Goal: Book appointment/travel/reservation

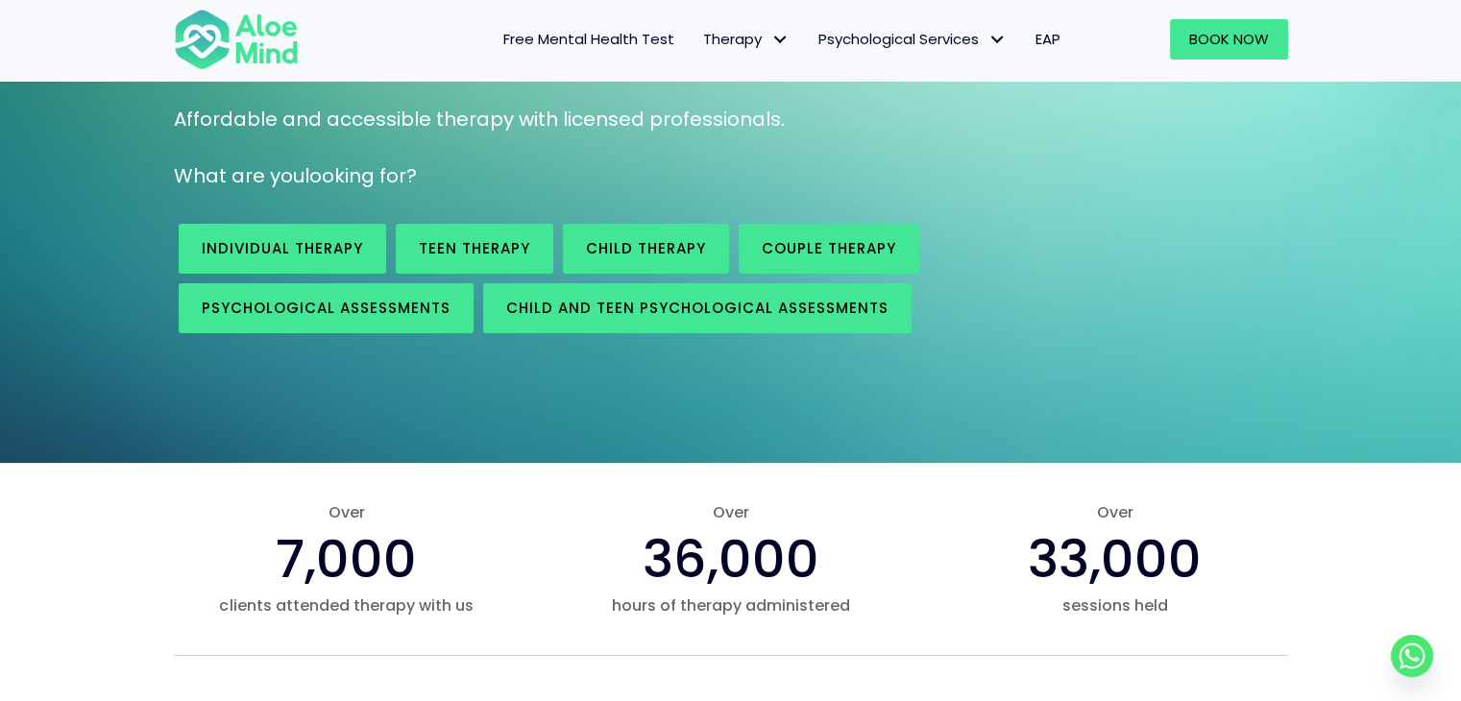
scroll to position [236, 0]
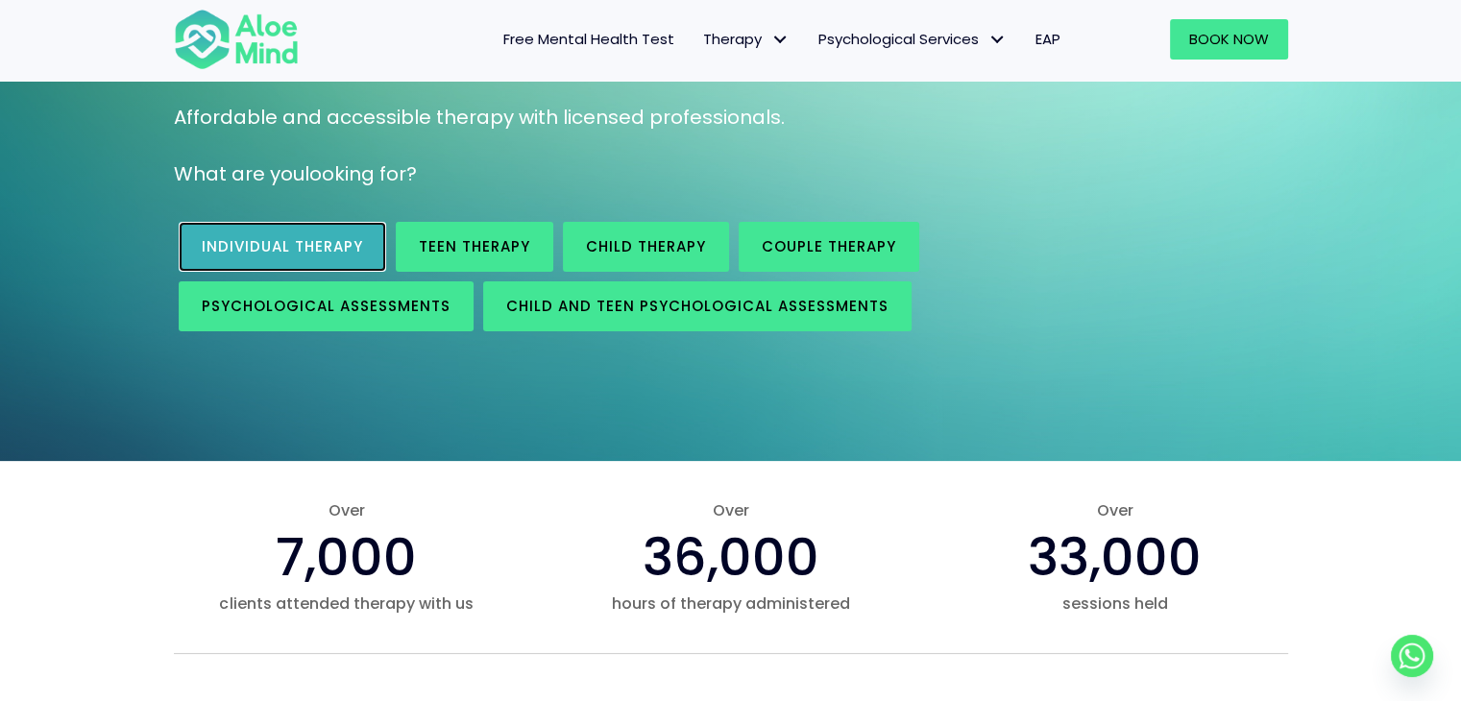
click at [327, 262] on link "Individual therapy" at bounding box center [282, 247] width 207 height 50
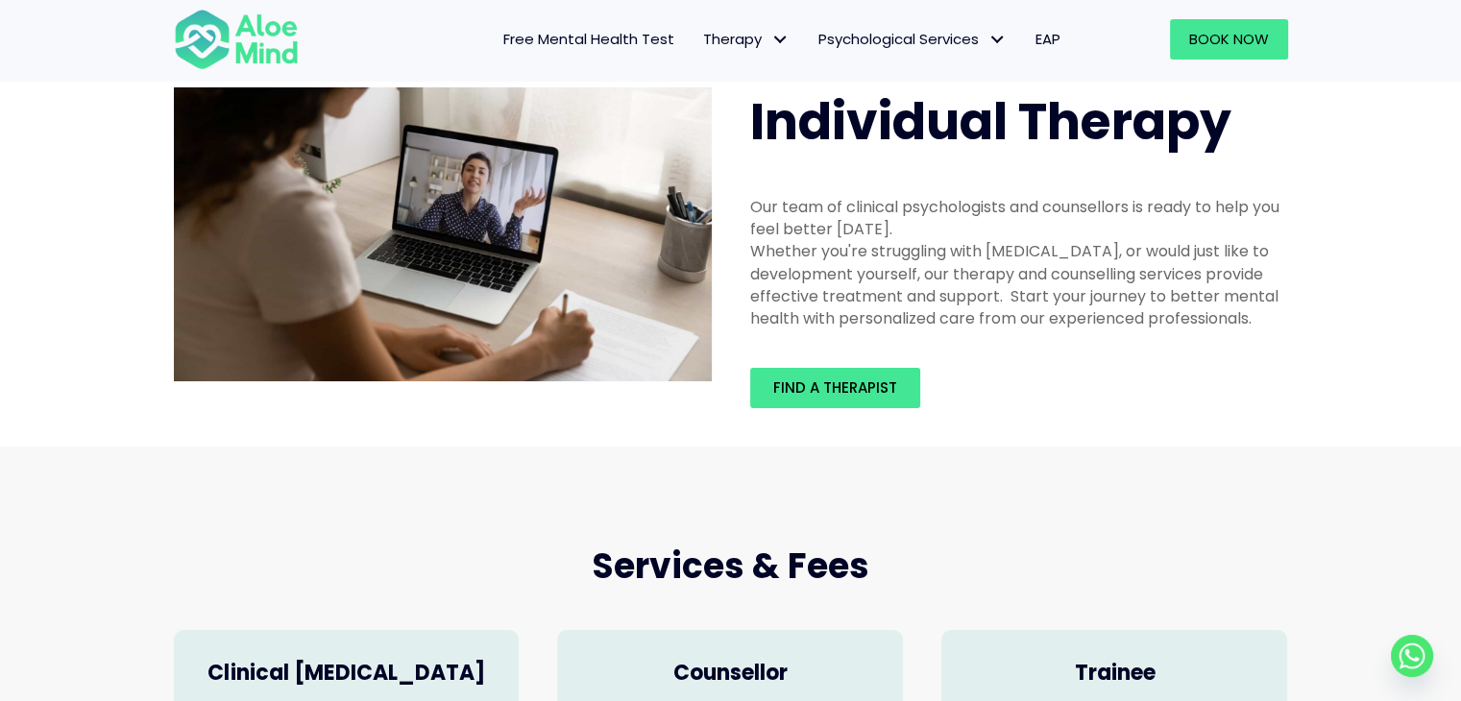
scroll to position [23, 0]
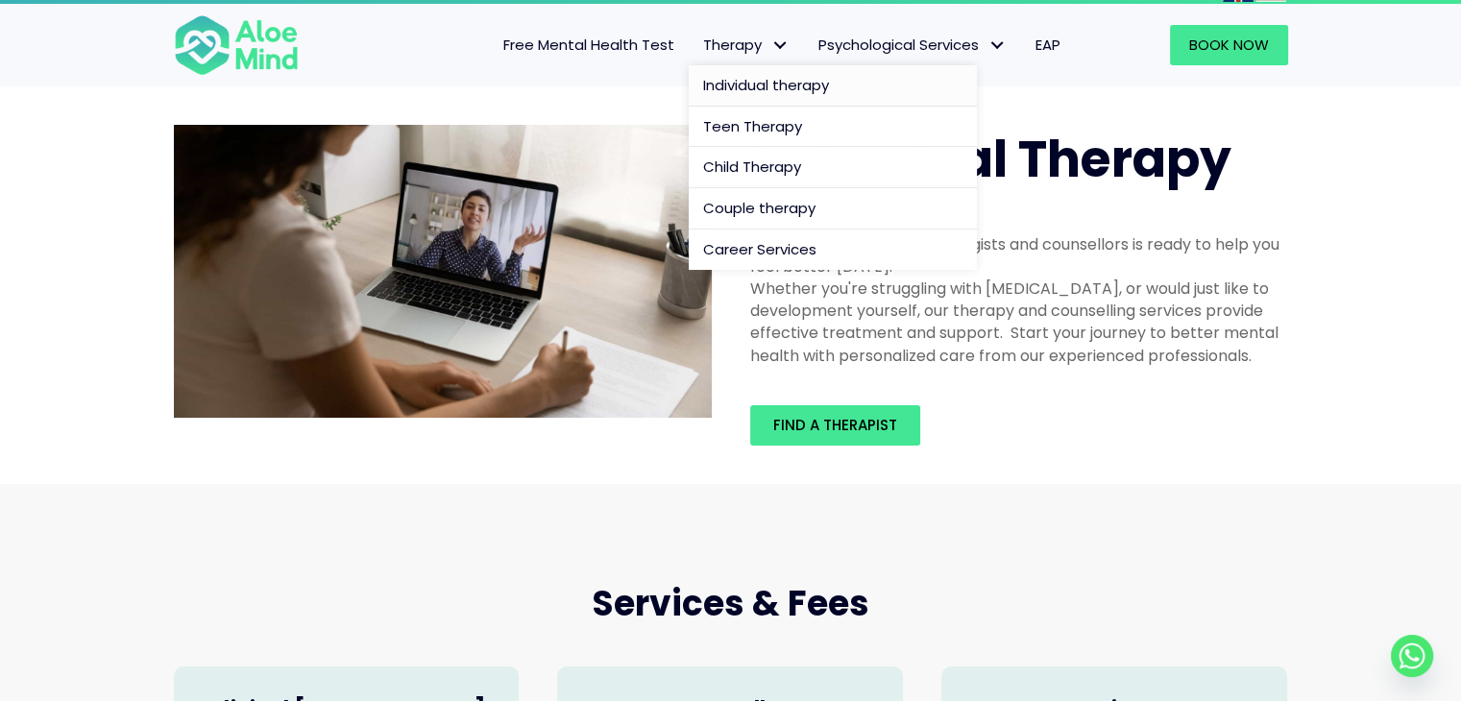
click at [756, 84] on span "Individual therapy" at bounding box center [766, 85] width 126 height 20
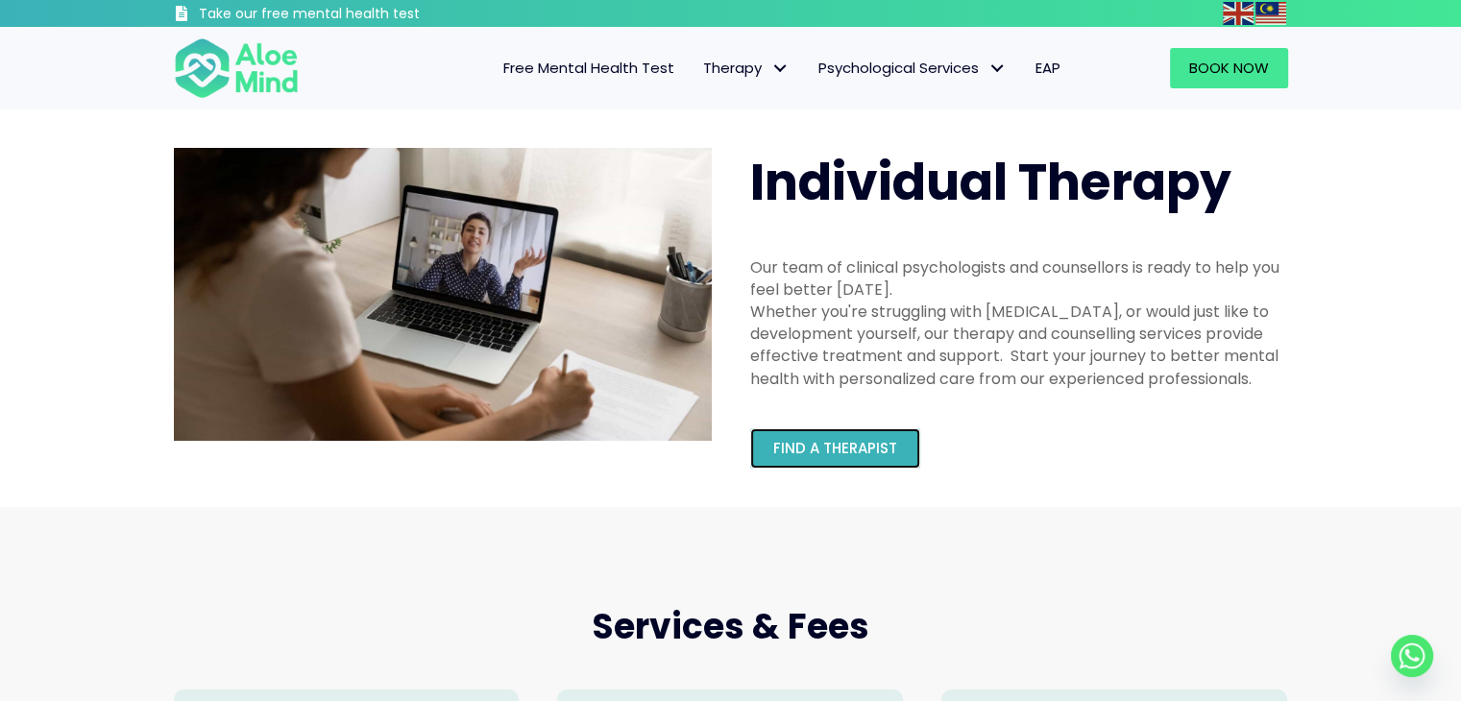
click at [858, 444] on span "Find a therapist" at bounding box center [835, 448] width 124 height 20
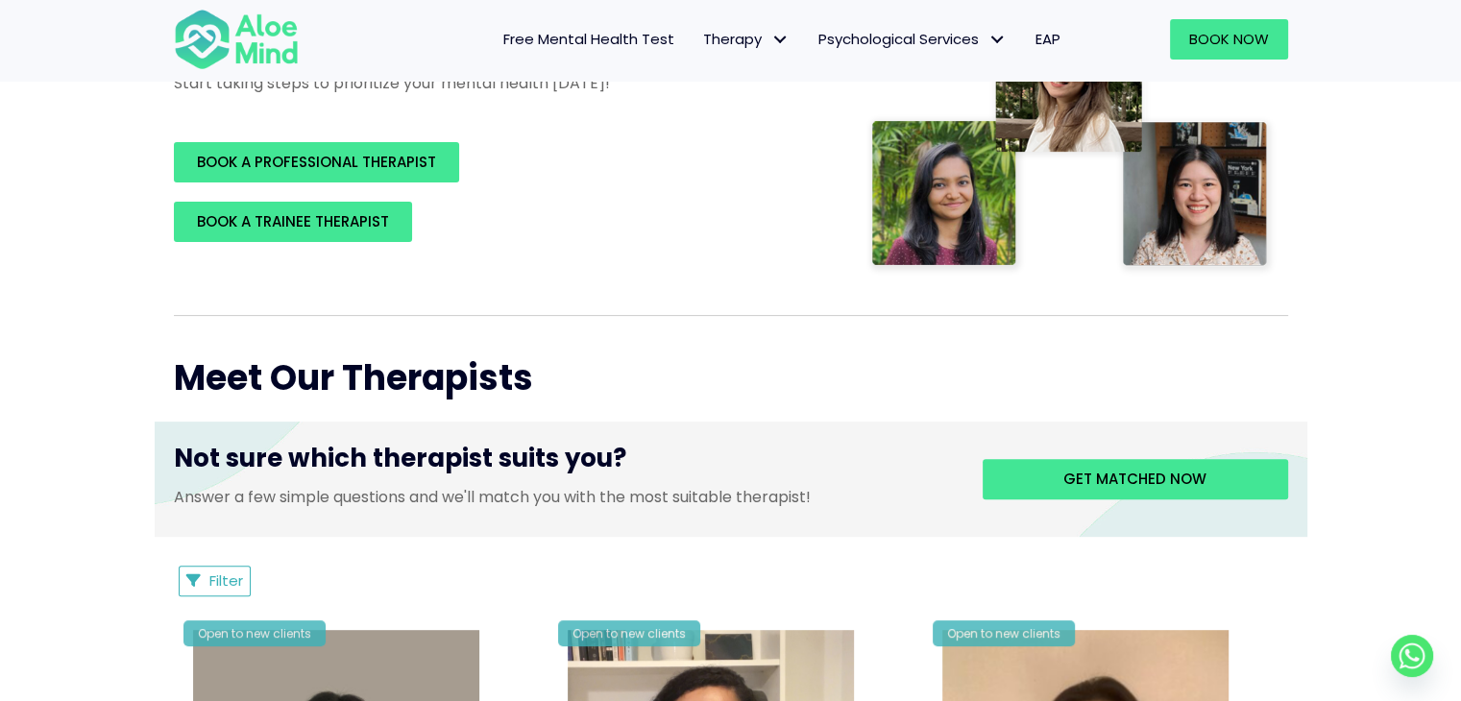
scroll to position [465, 0]
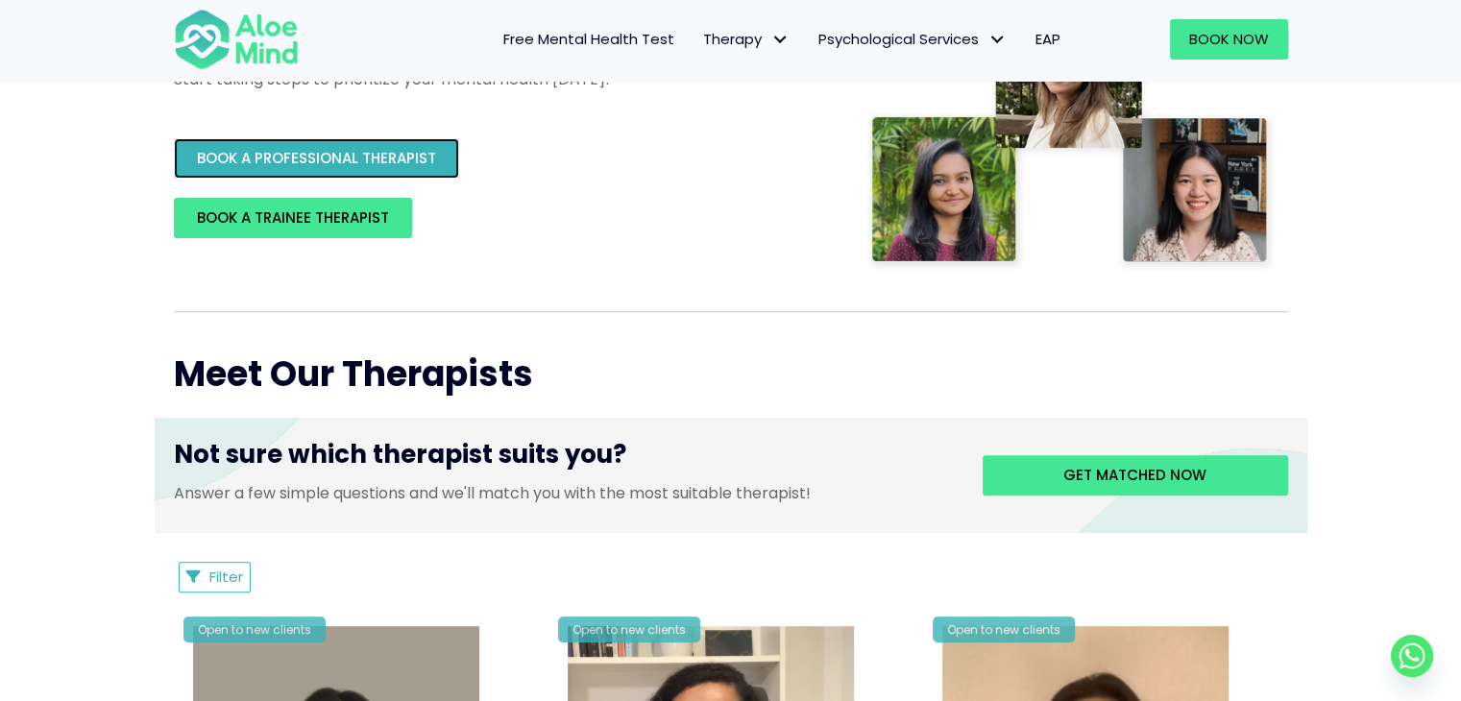
click at [367, 158] on span "BOOK A PROFESSIONAL THERAPIST" at bounding box center [316, 158] width 239 height 20
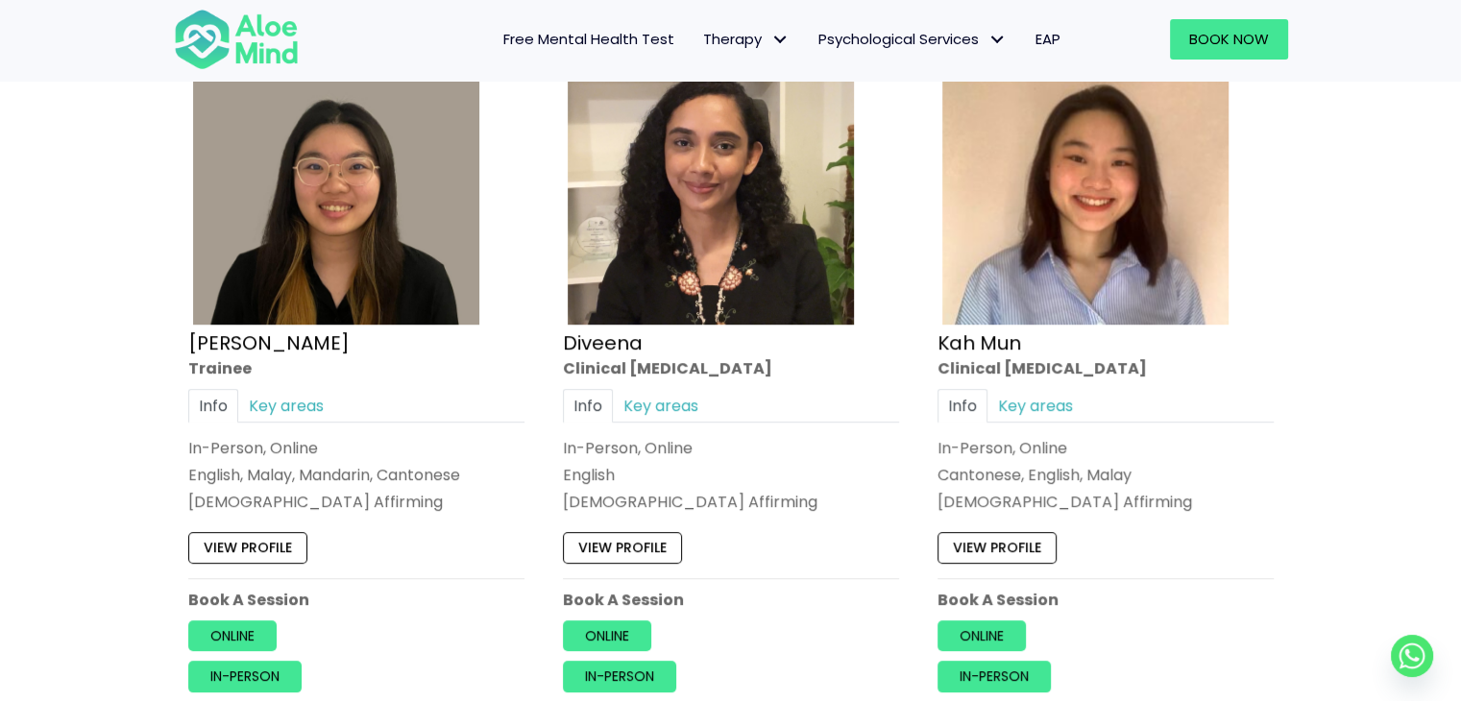
scroll to position [1057, 0]
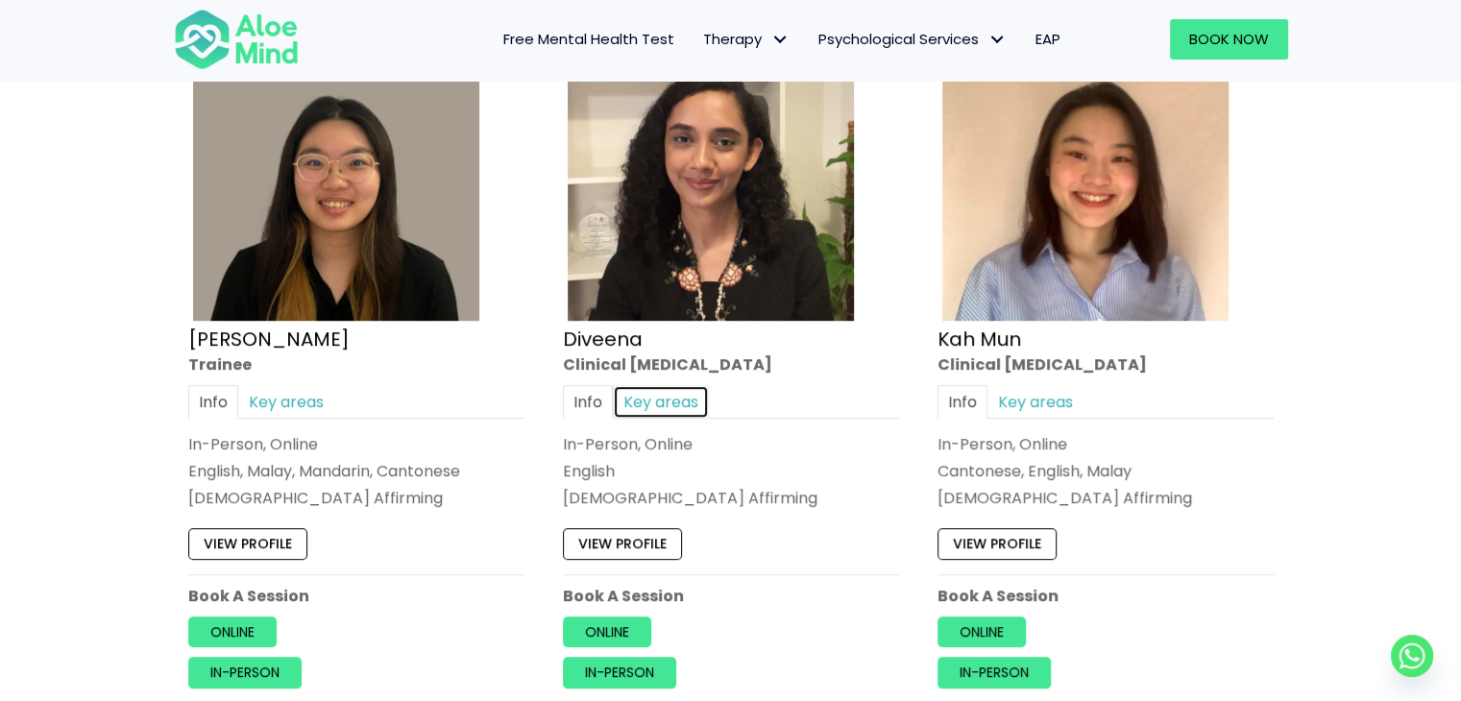
click at [677, 402] on link "Key areas" at bounding box center [661, 402] width 96 height 34
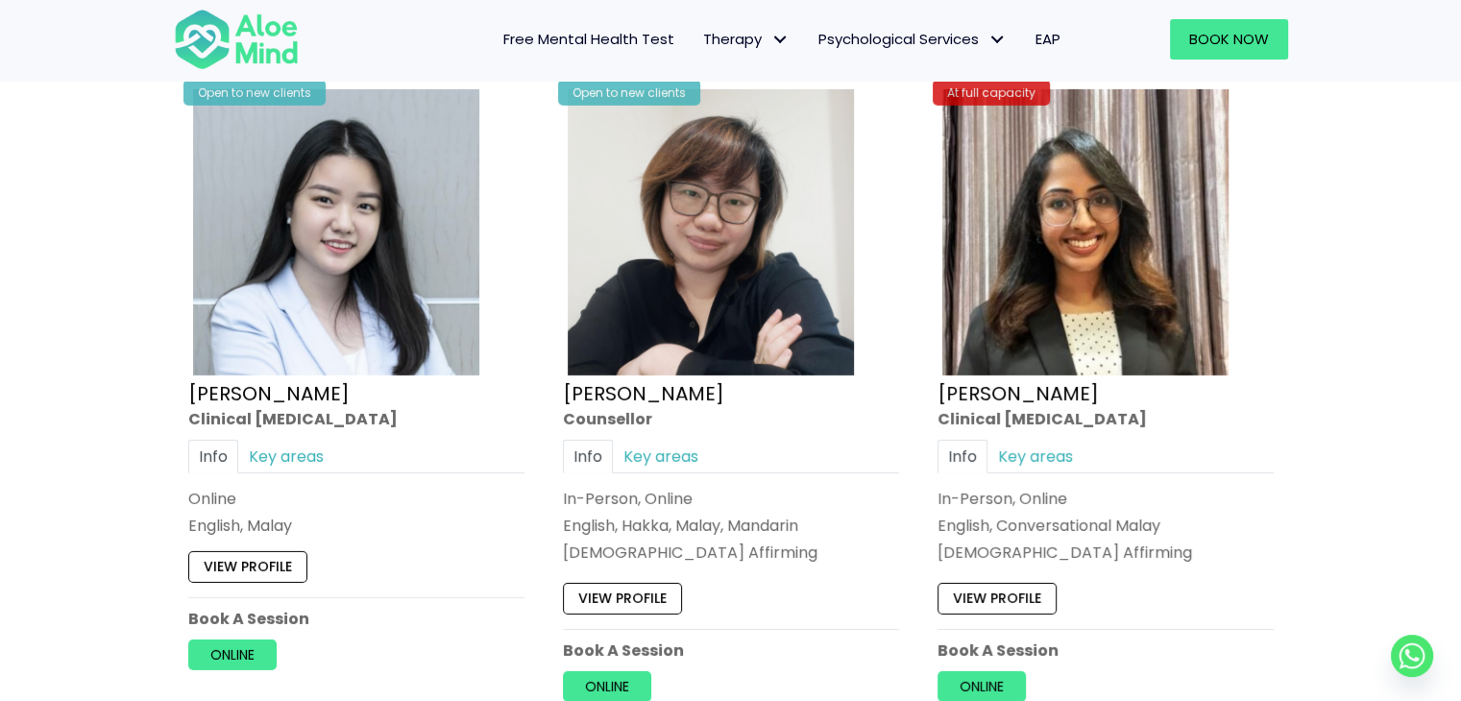
scroll to position [5986, 0]
click at [1032, 448] on link "Key areas" at bounding box center [1036, 458] width 96 height 34
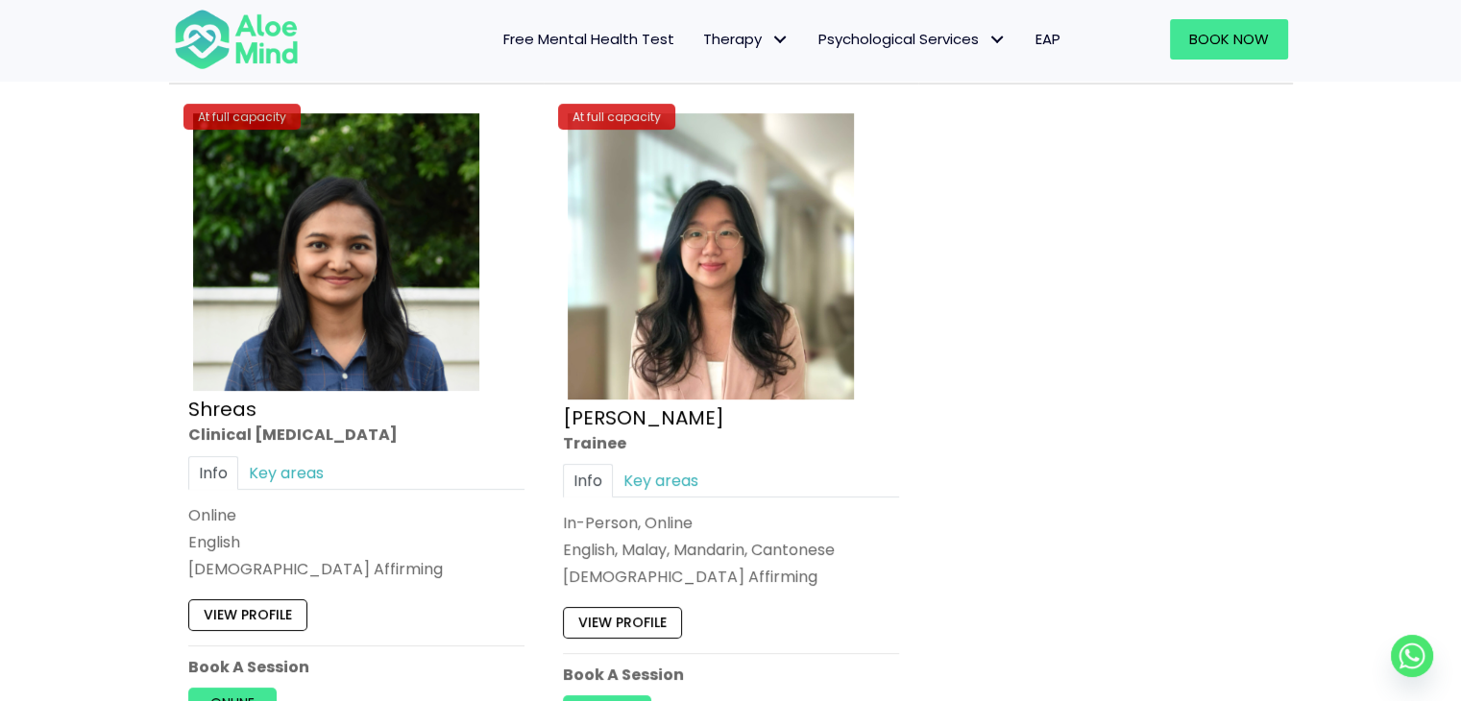
scroll to position [8215, 0]
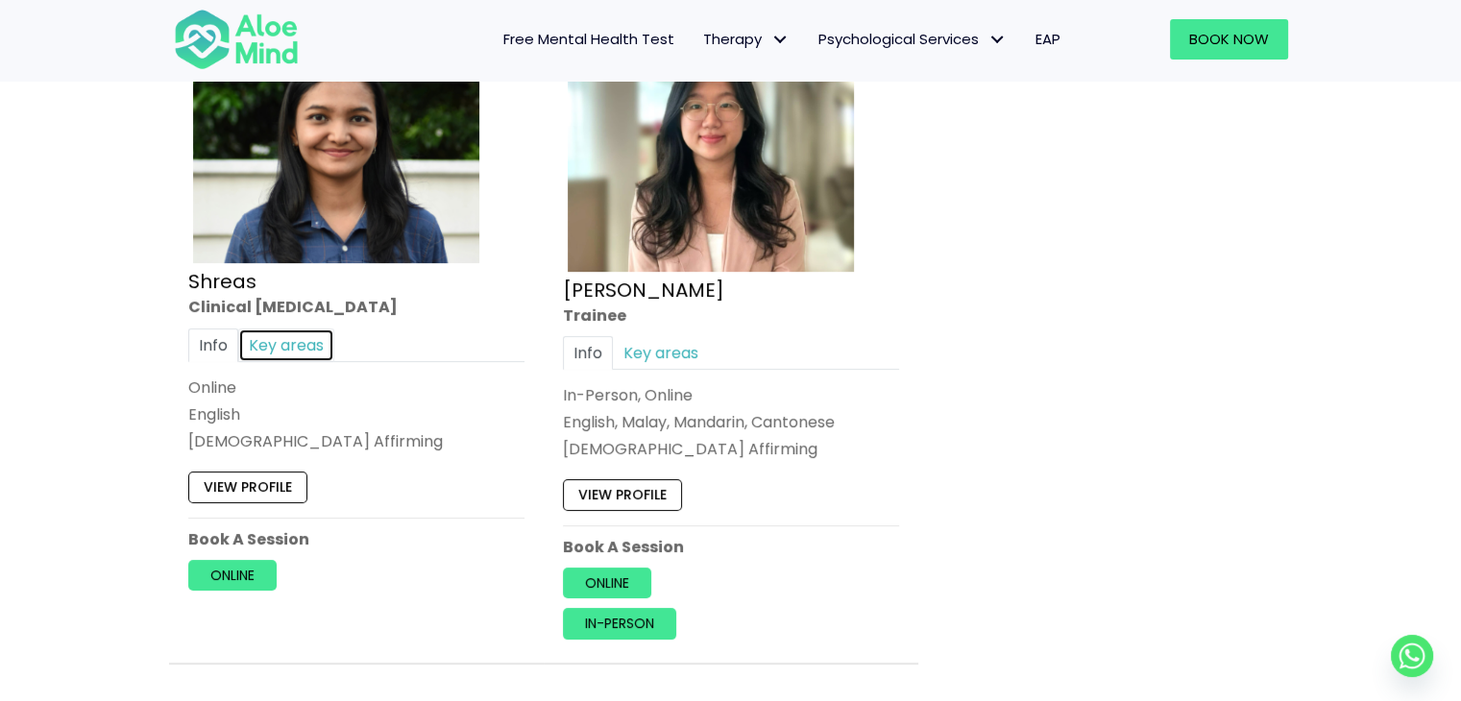
click at [308, 339] on link "Key areas" at bounding box center [286, 345] width 96 height 34
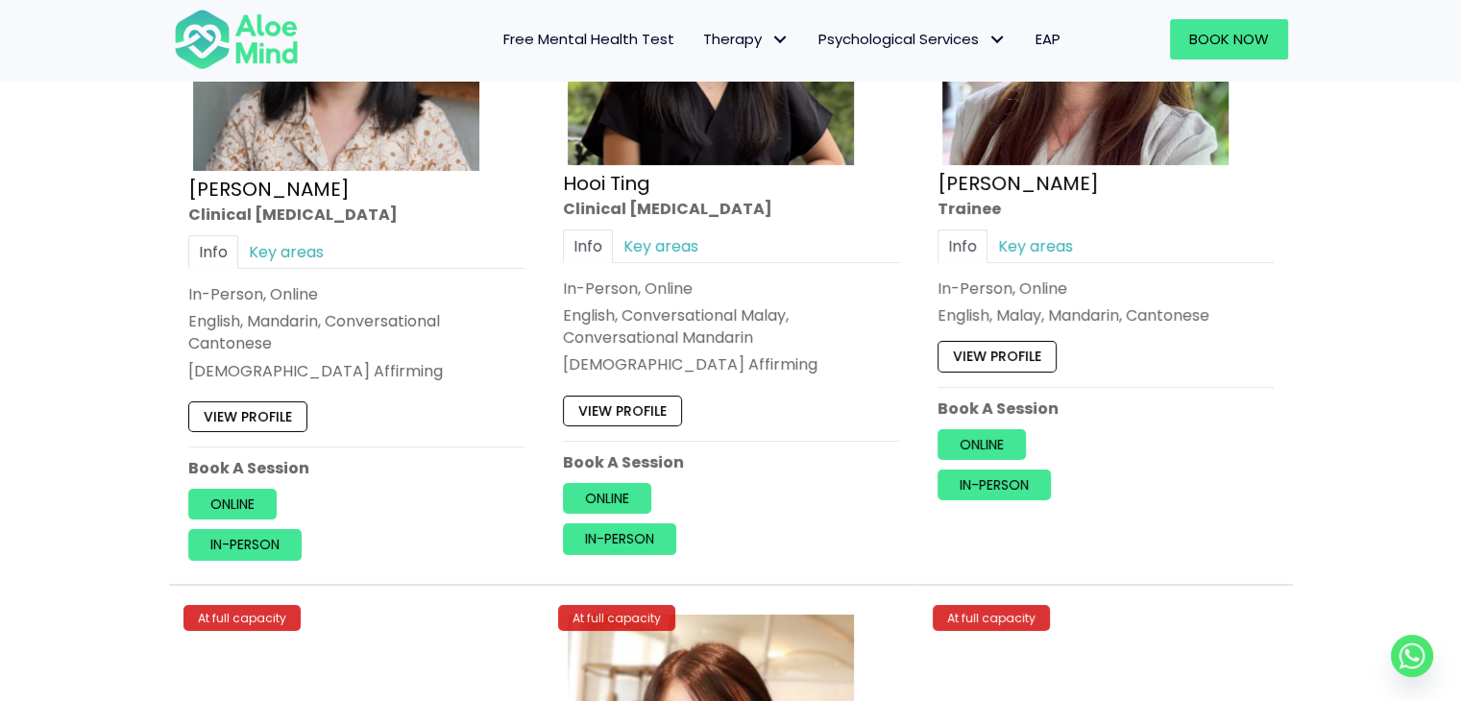
scroll to position [6909, 0]
